Goal: Check status: Check status

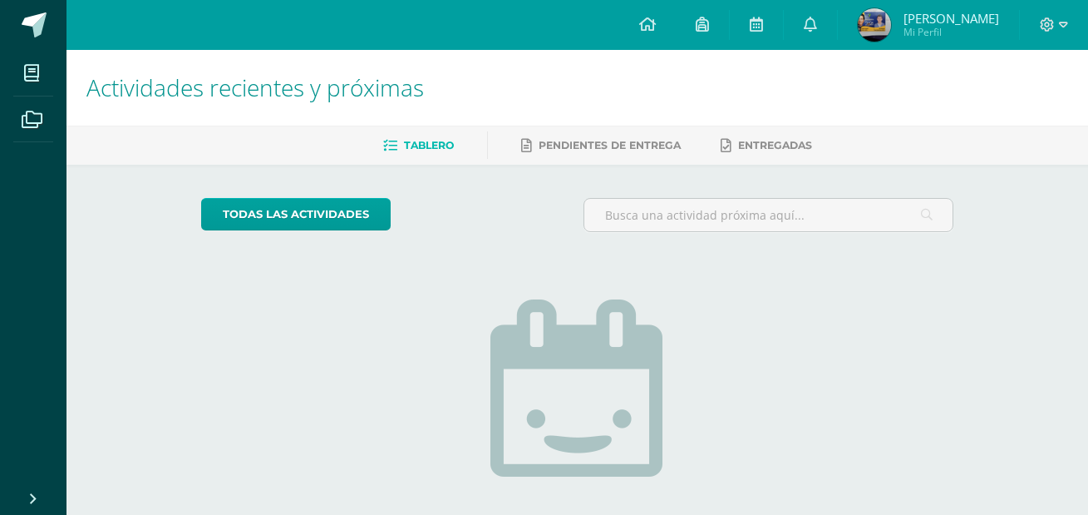
click at [949, 16] on span "[PERSON_NAME]" at bounding box center [952, 18] width 96 height 17
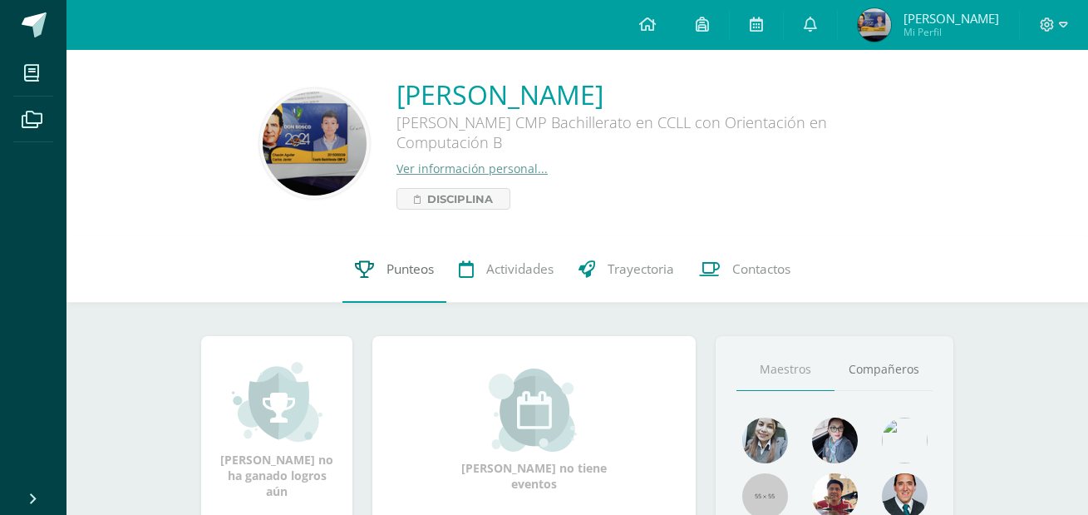
click at [429, 265] on span "Punteos" at bounding box center [410, 268] width 47 height 17
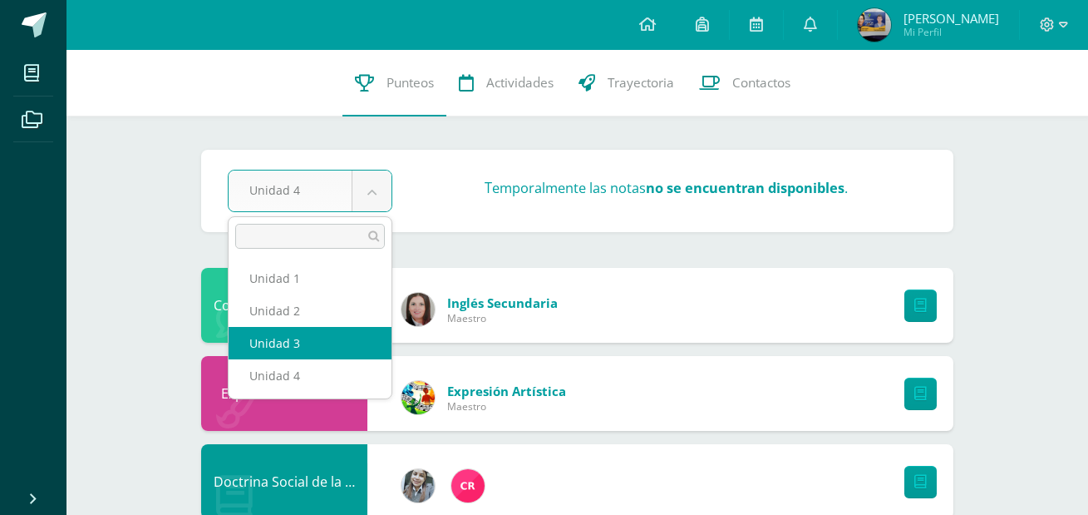
select select "Unidad 3"
